Goal: Transaction & Acquisition: Purchase product/service

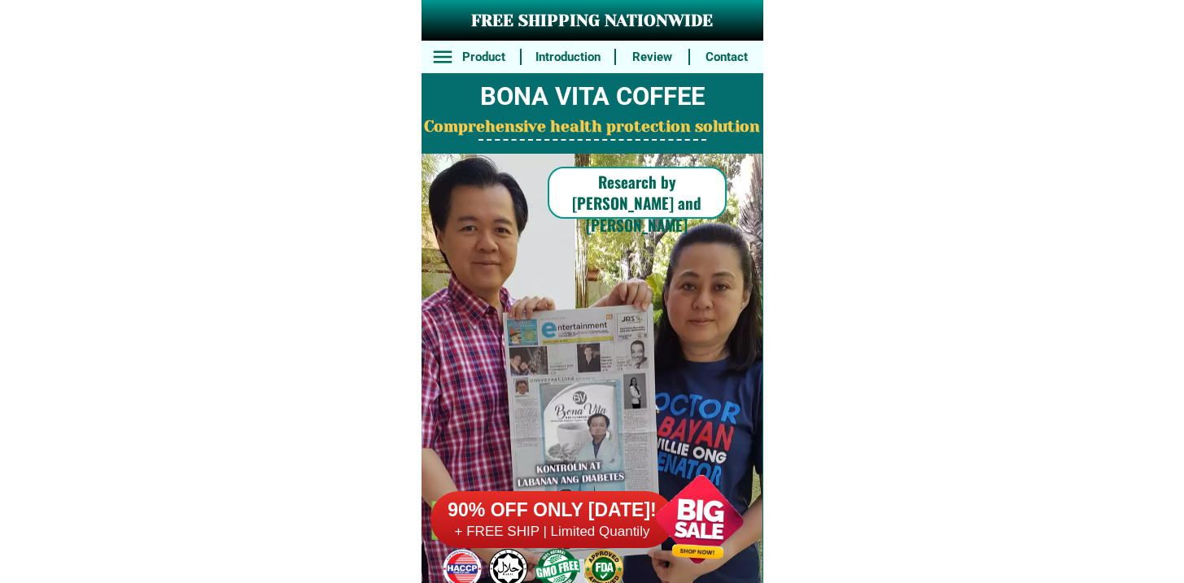
click at [544, 489] on div "90% OFF ONLY [DATE]! + FREE SHIP | Limited Quantily" at bounding box center [596, 520] width 333 height 128
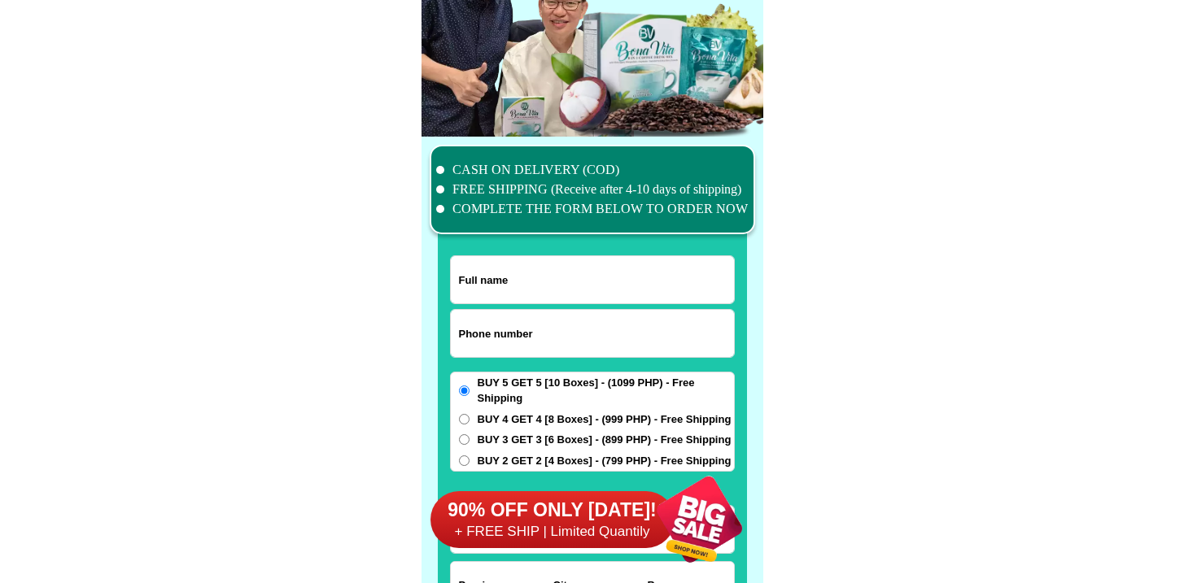
scroll to position [12646, 0]
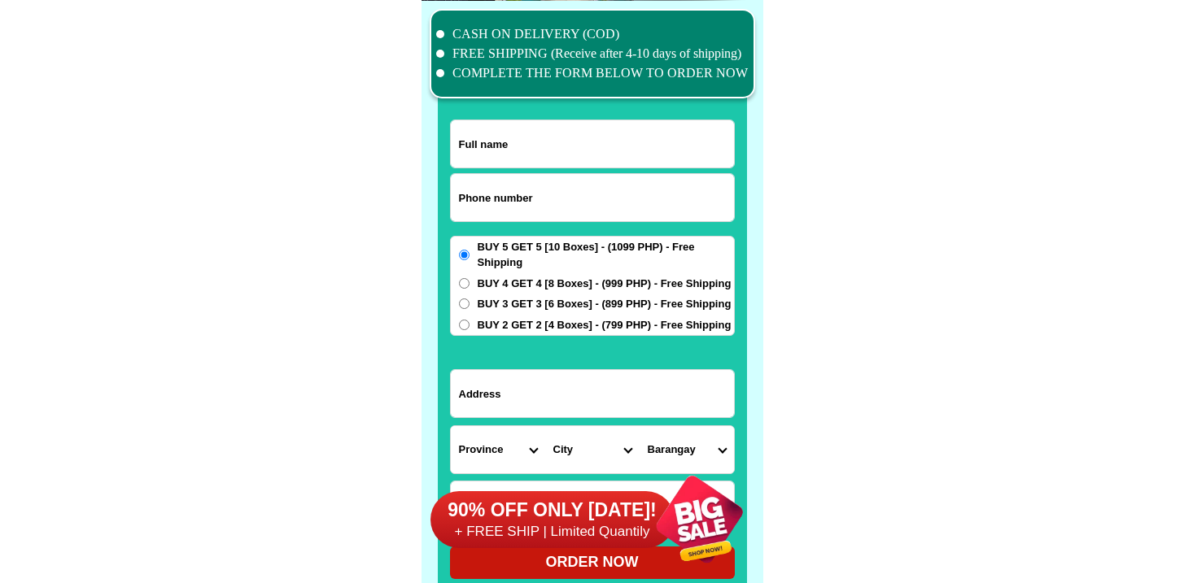
click at [547, 198] on input "Input phone_number" at bounding box center [592, 197] width 283 height 47
paste input "9614710051"
type input "09614710051"
click at [517, 164] on input "Input full_name" at bounding box center [592, 143] width 283 height 47
paste input "[PERSON_NAME]"
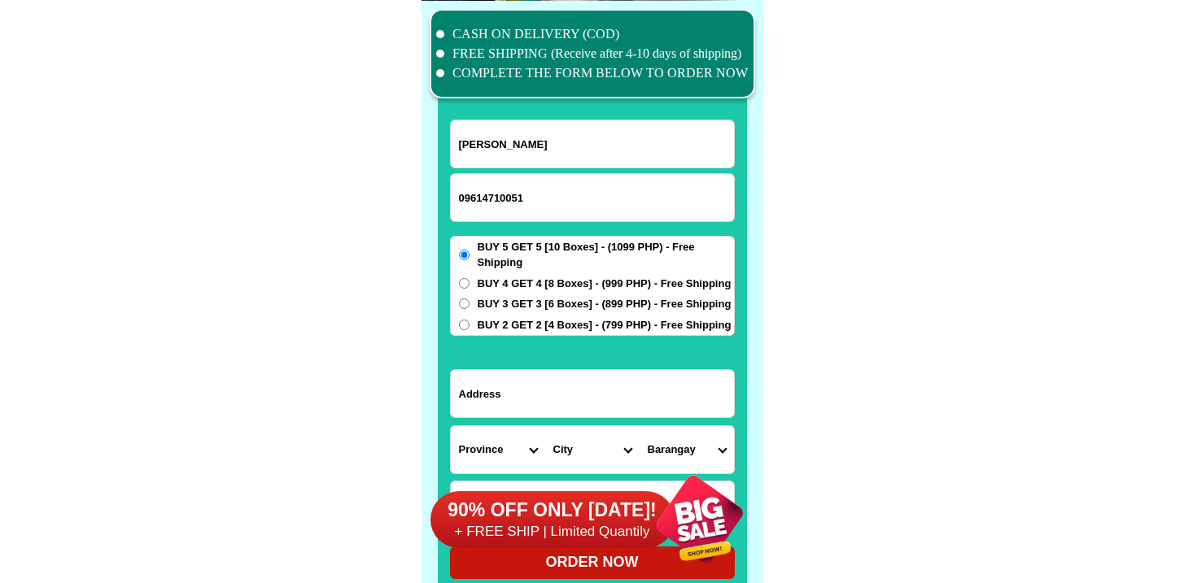
type input "[PERSON_NAME]"
click at [525, 381] on input "Input address" at bounding box center [592, 393] width 283 height 47
paste input "Poblacion natonin,"
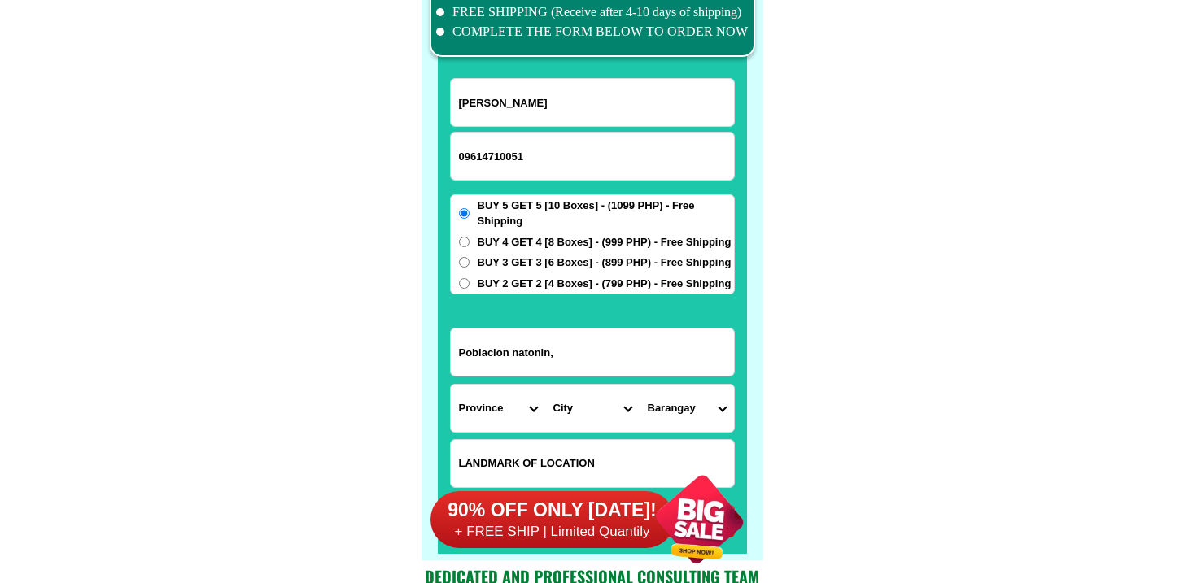
scroll to position [12811, 0]
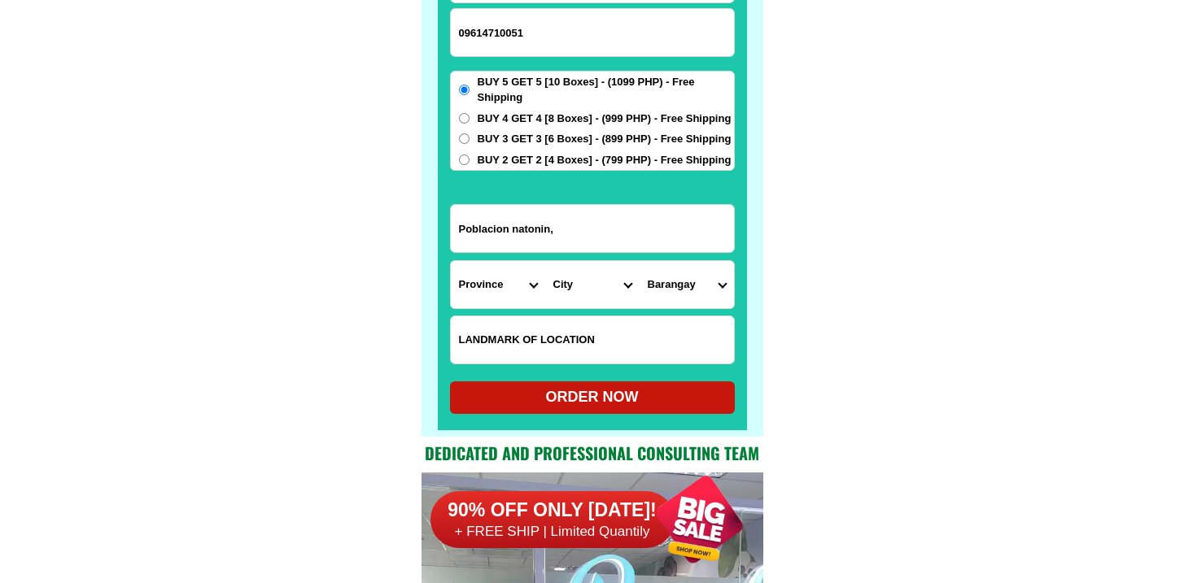
type input "Poblacion natonin,"
click at [584, 298] on select "City" at bounding box center [592, 284] width 94 height 47
drag, startPoint x: 584, startPoint y: 298, endPoint x: 564, endPoint y: 343, distance: 49.9
click at [564, 343] on input "Input LANDMARKOFLOCATION" at bounding box center [592, 339] width 283 height 47
paste input "Junction near [GEOGRAPHIC_DATA]"
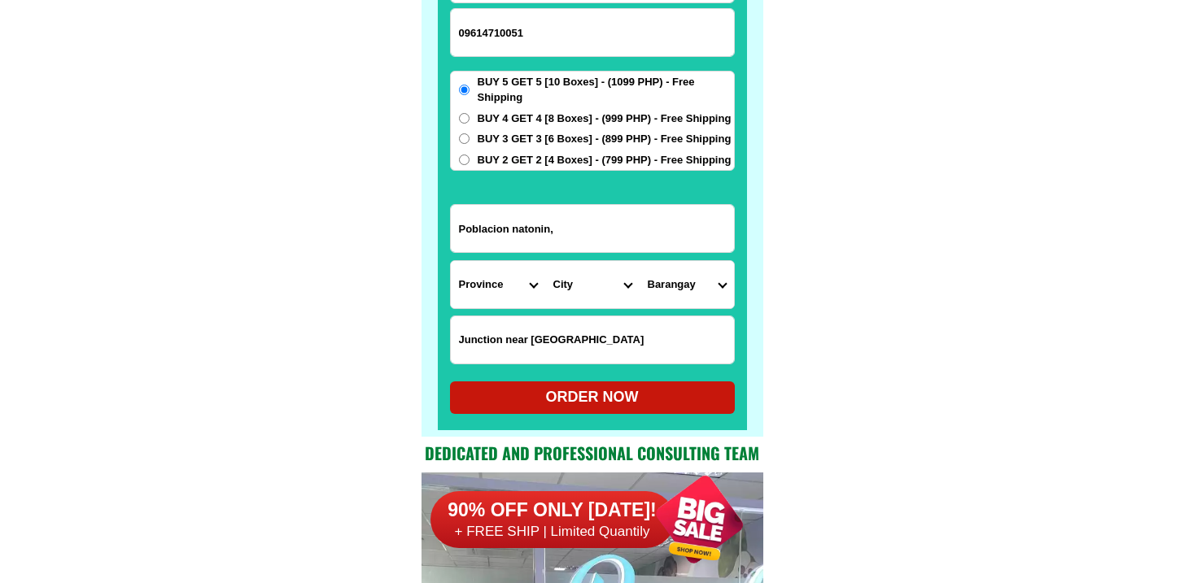
type input "Junction near [GEOGRAPHIC_DATA]"
click at [468, 300] on select "Province [GEOGRAPHIC_DATA] [GEOGRAPHIC_DATA] [GEOGRAPHIC_DATA] [GEOGRAPHIC_DATA…" at bounding box center [498, 284] width 94 height 47
select select "63_464"
click at [451, 261] on select "Province [GEOGRAPHIC_DATA] [GEOGRAPHIC_DATA] [GEOGRAPHIC_DATA] [GEOGRAPHIC_DATA…" at bounding box center [498, 284] width 94 height 47
click at [623, 301] on select "City Barlig Bauko [GEOGRAPHIC_DATA]-province-[GEOGRAPHIC_DATA] [GEOGRAPHIC_DATA…" at bounding box center [592, 284] width 94 height 47
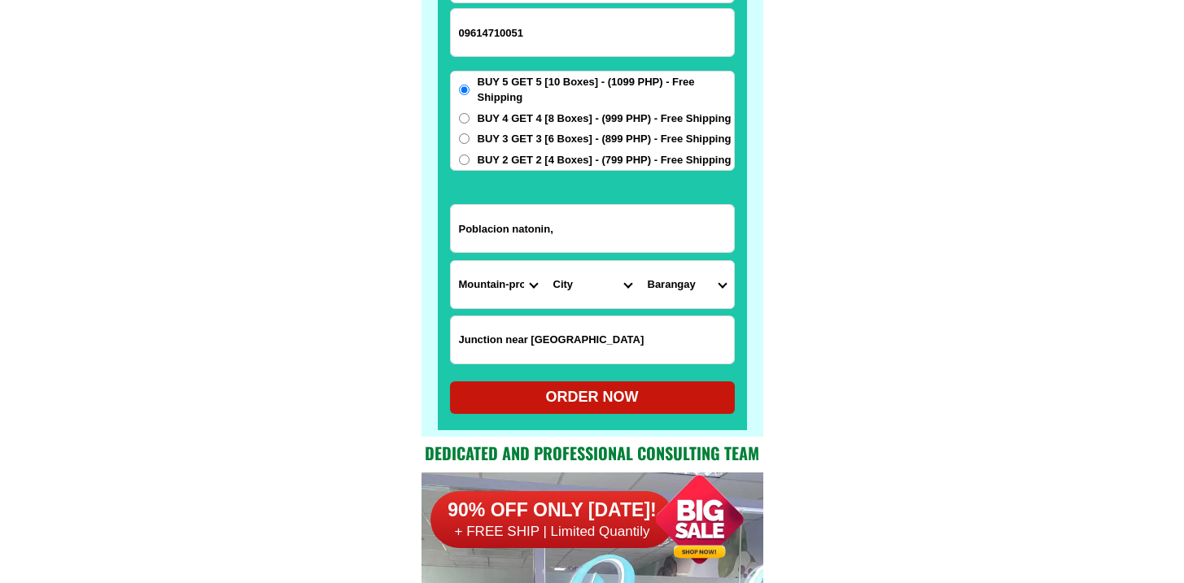
select select "63_4647849"
click at [545, 261] on select "City Barlig Bauko [GEOGRAPHIC_DATA]-province-[GEOGRAPHIC_DATA] [GEOGRAPHIC_DATA…" at bounding box center [592, 284] width 94 height 47
click at [701, 278] on select "Barangay Alunogan Balangao Banao [PERSON_NAME] [GEOGRAPHIC_DATA] [GEOGRAPHIC_DA…" at bounding box center [686, 284] width 94 height 47
select select "63_46478496617"
click at [639, 261] on select "Barangay Alunogan Balangao Banao [PERSON_NAME] [GEOGRAPHIC_DATA] [GEOGRAPHIC_DA…" at bounding box center [686, 284] width 94 height 47
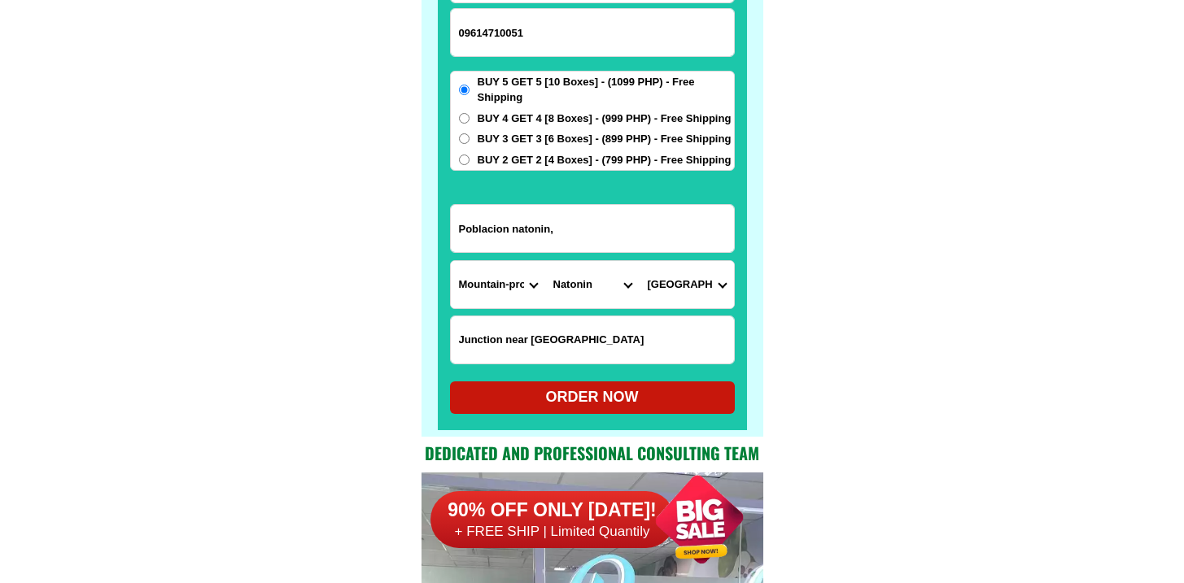
click at [547, 388] on div "ORDER NOW" at bounding box center [592, 397] width 285 height 22
type input "Junction near [GEOGRAPHIC_DATA]"
radio input "true"
